Goal: Browse casually

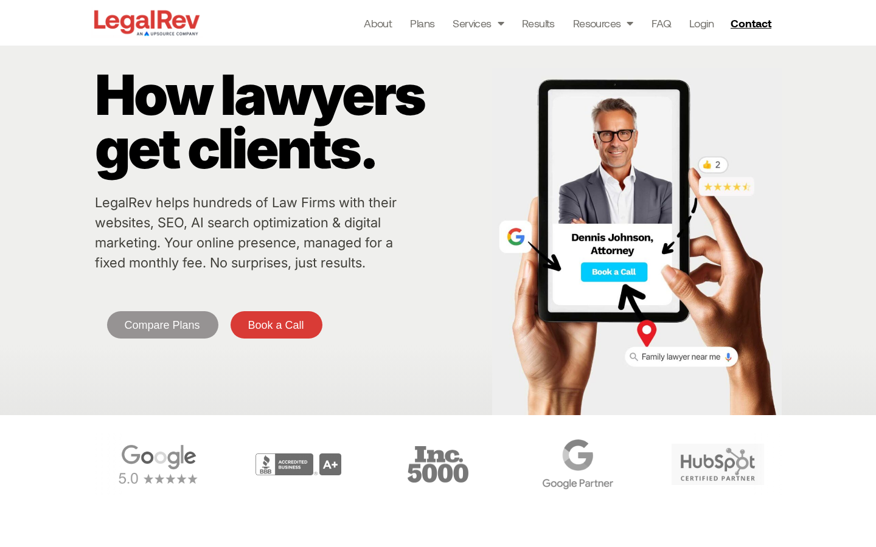
scroll to position [5228, 0]
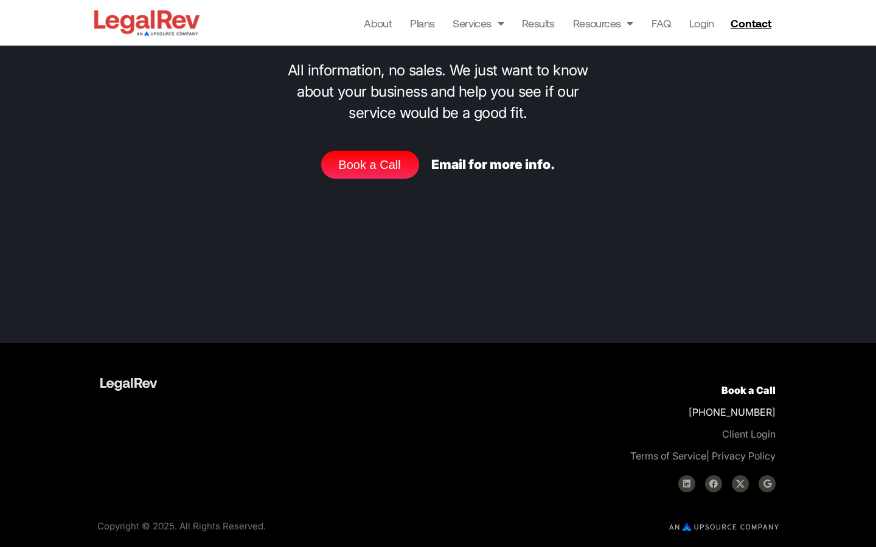
scroll to position [5378, 0]
